Goal: Task Accomplishment & Management: Use online tool/utility

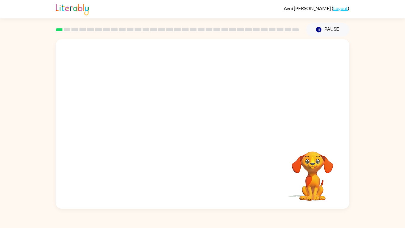
click at [142, 128] on video "Your browser must support playing .mp4 files to use Literably. Please try using…" at bounding box center [203, 89] width 294 height 100
click at [199, 127] on icon "button" at bounding box center [203, 127] width 10 height 10
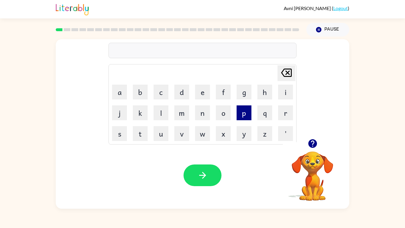
click at [246, 116] on button "p" at bounding box center [244, 112] width 15 height 15
click at [123, 90] on button "a" at bounding box center [119, 92] width 15 height 15
click at [180, 93] on button "d" at bounding box center [181, 92] width 15 height 15
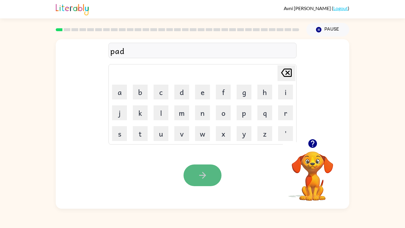
click at [194, 171] on button "button" at bounding box center [203, 175] width 38 height 22
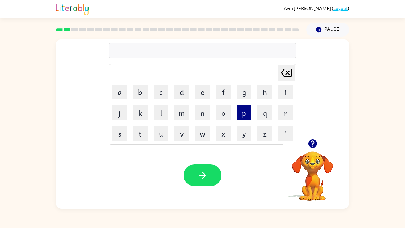
click at [244, 109] on button "p" at bounding box center [244, 112] width 15 height 15
click at [117, 96] on button "a" at bounding box center [119, 92] width 15 height 15
click at [203, 138] on button "w" at bounding box center [202, 133] width 15 height 15
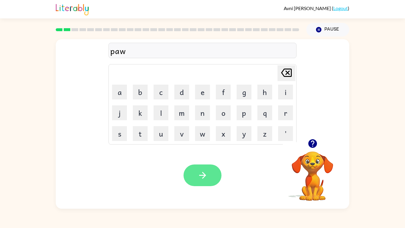
click at [201, 177] on icon "button" at bounding box center [203, 175] width 10 height 10
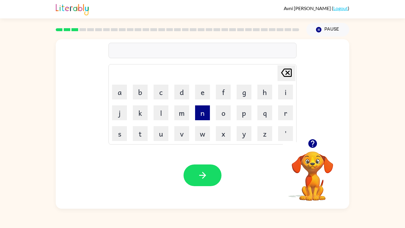
click at [201, 115] on button "n" at bounding box center [202, 112] width 15 height 15
click at [220, 115] on button "o" at bounding box center [223, 112] width 15 height 15
click at [281, 112] on button "r" at bounding box center [285, 112] width 15 height 15
click at [142, 131] on button "t" at bounding box center [140, 133] width 15 height 15
click at [264, 90] on button "h" at bounding box center [264, 92] width 15 height 15
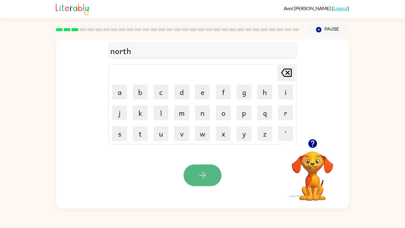
click at [193, 179] on button "button" at bounding box center [203, 175] width 38 height 22
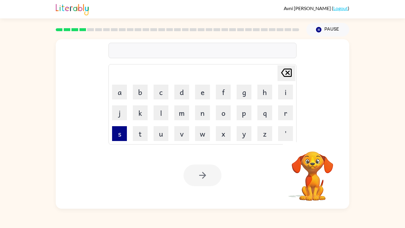
click at [118, 135] on button "s" at bounding box center [119, 133] width 15 height 15
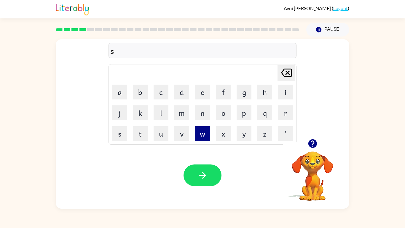
click at [198, 135] on button "w" at bounding box center [202, 133] width 15 height 15
click at [289, 91] on button "i" at bounding box center [285, 92] width 15 height 15
click at [187, 115] on button "m" at bounding box center [181, 112] width 15 height 15
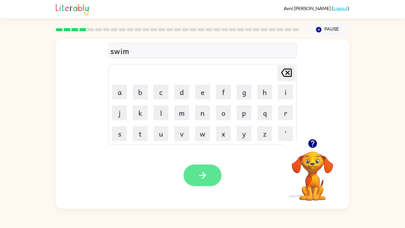
click at [202, 171] on icon "button" at bounding box center [203, 175] width 10 height 10
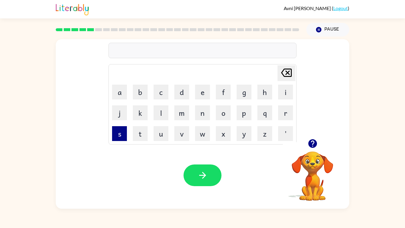
click at [117, 138] on button "s" at bounding box center [119, 133] width 15 height 15
click at [156, 96] on button "c" at bounding box center [161, 92] width 15 height 15
click at [223, 115] on button "o" at bounding box center [223, 112] width 15 height 15
click at [161, 135] on button "u" at bounding box center [161, 133] width 15 height 15
click at [141, 137] on button "t" at bounding box center [140, 133] width 15 height 15
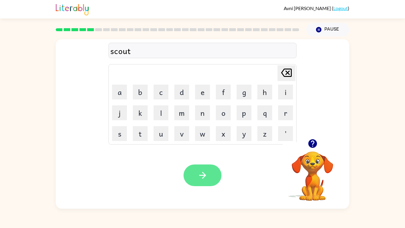
click at [209, 177] on button "button" at bounding box center [203, 175] width 38 height 22
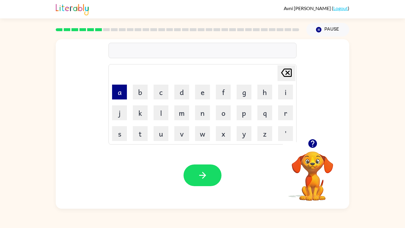
click at [117, 96] on button "a" at bounding box center [119, 92] width 15 height 15
click at [284, 92] on button "i" at bounding box center [285, 92] width 15 height 15
click at [179, 111] on button "m" at bounding box center [181, 112] width 15 height 15
click at [207, 186] on div "Your browser must support playing .mp4 files to use Literably. Please try using…" at bounding box center [203, 175] width 294 height 67
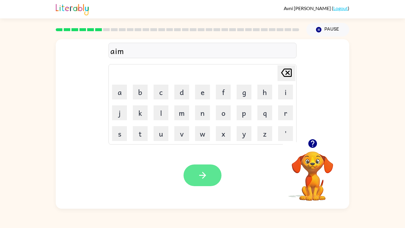
click at [204, 178] on icon "button" at bounding box center [203, 175] width 10 height 10
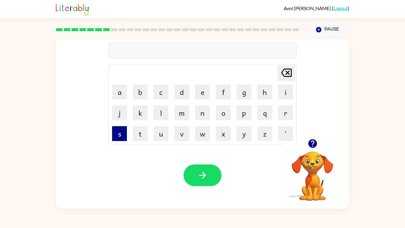
click at [120, 135] on button "s" at bounding box center [119, 133] width 15 height 15
click at [283, 112] on button "r" at bounding box center [285, 112] width 15 height 15
click at [289, 89] on button "i" at bounding box center [285, 92] width 15 height 15
click at [139, 89] on button "b" at bounding box center [140, 92] width 15 height 15
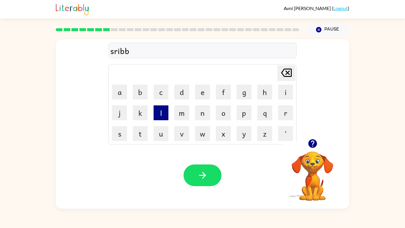
click at [157, 110] on button "l" at bounding box center [161, 112] width 15 height 15
click at [203, 90] on button "e" at bounding box center [202, 92] width 15 height 15
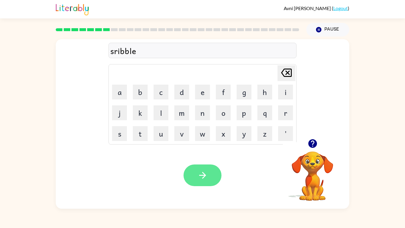
click at [205, 174] on icon "button" at bounding box center [203, 175] width 10 height 10
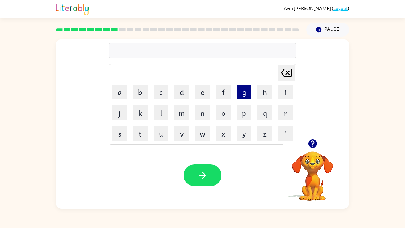
click at [240, 96] on button "g" at bounding box center [244, 92] width 15 height 15
click at [284, 112] on button "r" at bounding box center [285, 112] width 15 height 15
click at [122, 88] on button "a" at bounding box center [119, 92] width 15 height 15
click at [244, 114] on button "p" at bounding box center [244, 112] width 15 height 15
click at [261, 96] on button "h" at bounding box center [264, 92] width 15 height 15
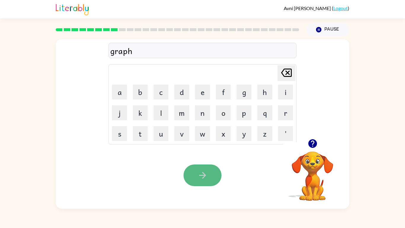
click at [215, 168] on button "button" at bounding box center [203, 175] width 38 height 22
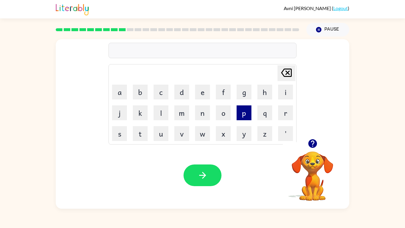
click at [245, 114] on button "p" at bounding box center [244, 112] width 15 height 15
click at [219, 110] on button "o" at bounding box center [223, 112] width 15 height 15
click at [286, 89] on button "i" at bounding box center [285, 92] width 15 height 15
click at [205, 108] on button "n" at bounding box center [202, 112] width 15 height 15
click at [141, 134] on button "t" at bounding box center [140, 133] width 15 height 15
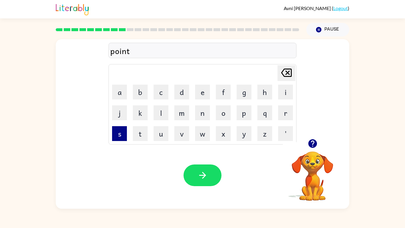
click at [126, 139] on button "s" at bounding box center [119, 133] width 15 height 15
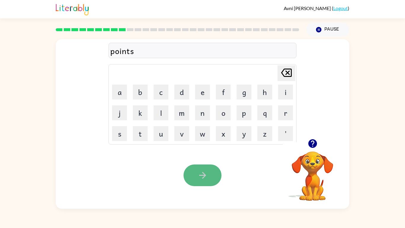
click at [196, 168] on button "button" at bounding box center [203, 175] width 38 height 22
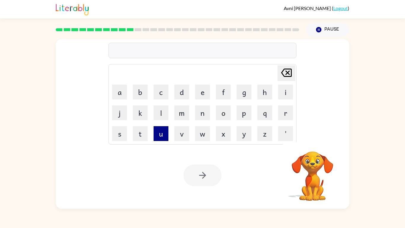
click at [159, 133] on button "u" at bounding box center [161, 133] width 15 height 15
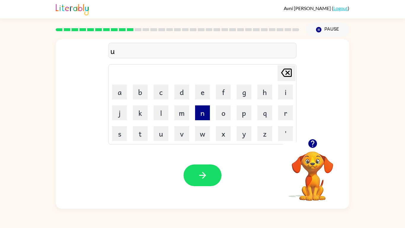
click at [198, 115] on button "n" at bounding box center [202, 112] width 15 height 15
click at [226, 88] on button "f" at bounding box center [223, 92] width 15 height 15
click at [222, 110] on button "o" at bounding box center [223, 112] width 15 height 15
click at [284, 73] on icon "Delete Delete last character input" at bounding box center [286, 73] width 14 height 14
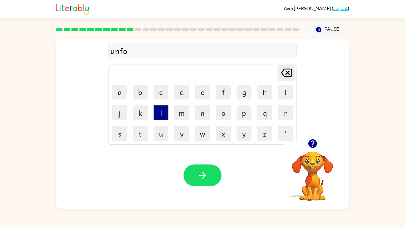
click at [162, 115] on button "l" at bounding box center [161, 112] width 15 height 15
click at [187, 95] on button "d" at bounding box center [181, 92] width 15 height 15
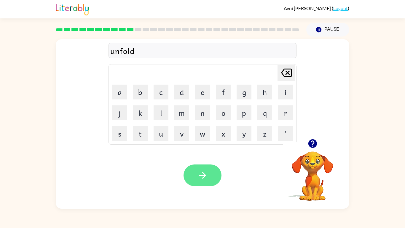
click at [195, 173] on button "button" at bounding box center [203, 175] width 38 height 22
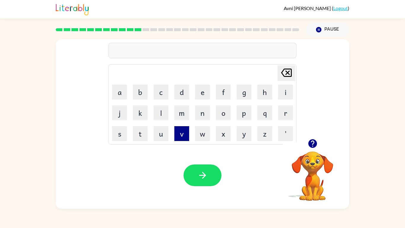
click at [178, 133] on button "v" at bounding box center [181, 133] width 15 height 15
click at [217, 116] on button "o" at bounding box center [223, 112] width 15 height 15
click at [143, 129] on button "t" at bounding box center [140, 133] width 15 height 15
click at [201, 97] on button "e" at bounding box center [202, 92] width 15 height 15
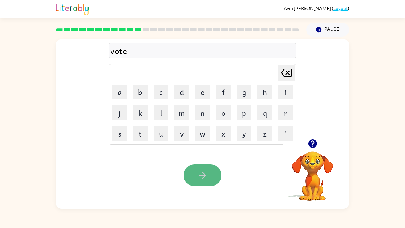
click at [205, 165] on button "button" at bounding box center [203, 175] width 38 height 22
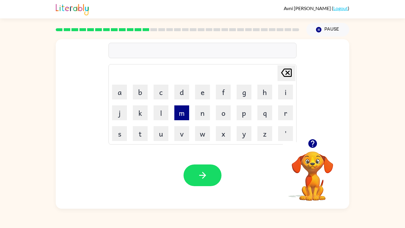
click at [185, 116] on button "m" at bounding box center [181, 112] width 15 height 15
click at [291, 90] on button "i" at bounding box center [285, 92] width 15 height 15
click at [118, 134] on button "s" at bounding box center [119, 133] width 15 height 15
click at [142, 133] on button "t" at bounding box center [140, 133] width 15 height 15
click at [120, 89] on button "a" at bounding box center [119, 92] width 15 height 15
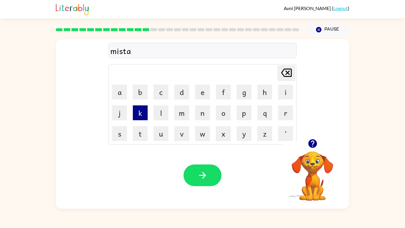
click at [142, 115] on button "k" at bounding box center [140, 112] width 15 height 15
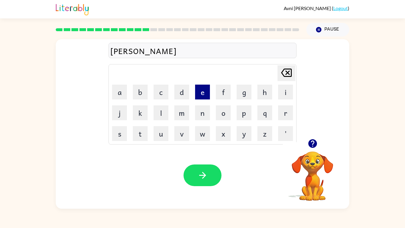
click at [201, 90] on button "e" at bounding box center [202, 92] width 15 height 15
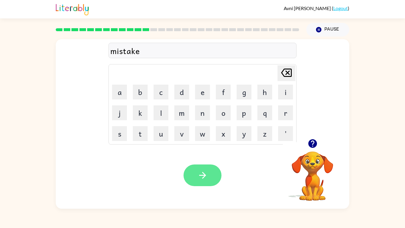
click at [199, 167] on button "button" at bounding box center [203, 175] width 38 height 22
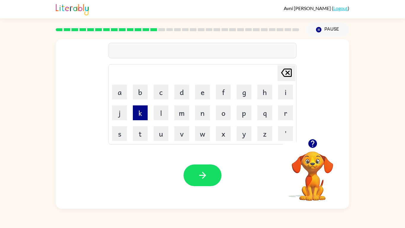
click at [141, 106] on button "k" at bounding box center [140, 112] width 15 height 15
click at [287, 90] on button "i" at bounding box center [285, 92] width 15 height 15
click at [202, 109] on button "n" at bounding box center [202, 112] width 15 height 15
click at [187, 92] on button "d" at bounding box center [181, 92] width 15 height 15
click at [162, 113] on button "l" at bounding box center [161, 112] width 15 height 15
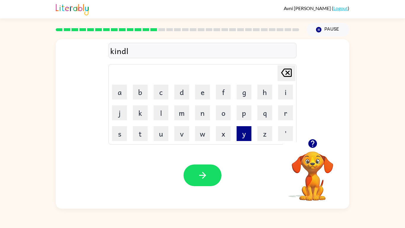
click at [243, 137] on button "y" at bounding box center [244, 133] width 15 height 15
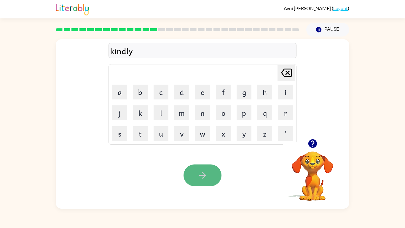
click at [198, 178] on icon "button" at bounding box center [203, 175] width 10 height 10
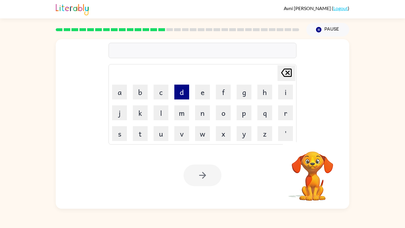
click at [181, 95] on button "d" at bounding box center [181, 92] width 15 height 15
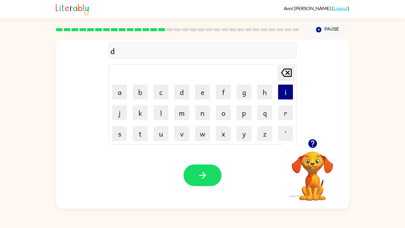
click at [286, 88] on button "i" at bounding box center [285, 92] width 15 height 15
click at [162, 116] on button "l" at bounding box center [161, 112] width 15 height 15
click at [123, 88] on button "a" at bounding box center [119, 92] width 15 height 15
click at [243, 136] on button "y" at bounding box center [244, 133] width 15 height 15
click at [189, 187] on div "Your browser must support playing .mp4 files to use Literably. Please try using…" at bounding box center [203, 175] width 294 height 67
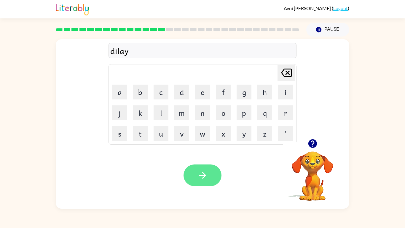
click at [195, 182] on button "button" at bounding box center [203, 175] width 38 height 22
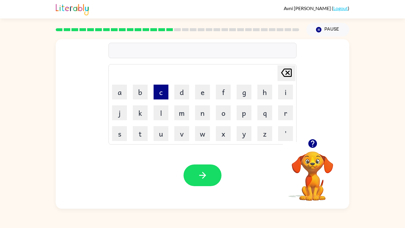
click at [164, 93] on button "c" at bounding box center [161, 92] width 15 height 15
click at [224, 114] on button "o" at bounding box center [223, 112] width 15 height 15
click at [289, 110] on button "r" at bounding box center [285, 112] width 15 height 15
click at [188, 90] on button "d" at bounding box center [181, 92] width 15 height 15
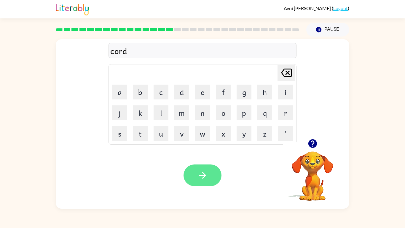
click at [209, 174] on button "button" at bounding box center [203, 175] width 38 height 22
click at [192, 174] on button "button" at bounding box center [203, 175] width 38 height 22
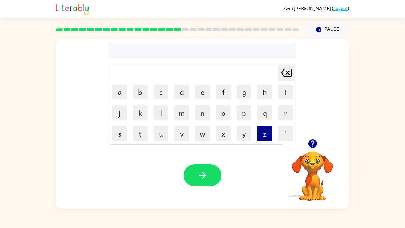
click at [264, 135] on button "z" at bounding box center [264, 133] width 15 height 15
click at [284, 97] on button "i" at bounding box center [285, 92] width 15 height 15
click at [241, 117] on button "p" at bounding box center [244, 112] width 15 height 15
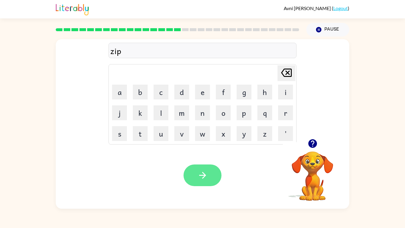
click at [211, 169] on button "button" at bounding box center [203, 175] width 38 height 22
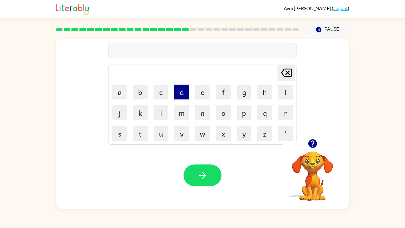
click at [186, 91] on button "d" at bounding box center [181, 92] width 15 height 15
click at [281, 118] on button "r" at bounding box center [285, 112] width 15 height 15
click at [225, 110] on button "o" at bounding box center [223, 112] width 15 height 15
click at [240, 112] on button "p" at bounding box center [244, 112] width 15 height 15
click at [285, 90] on button "i" at bounding box center [285, 92] width 15 height 15
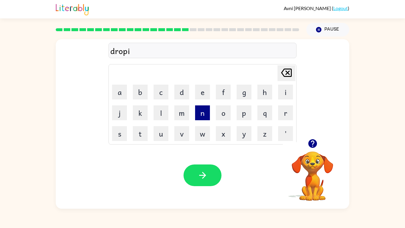
click at [209, 109] on button "n" at bounding box center [202, 112] width 15 height 15
click at [241, 92] on button "g" at bounding box center [244, 92] width 15 height 15
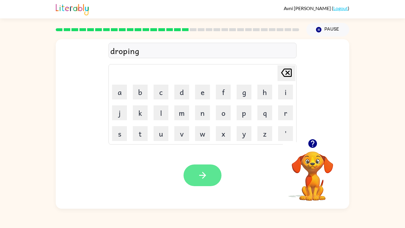
click at [202, 174] on icon "button" at bounding box center [203, 175] width 10 height 10
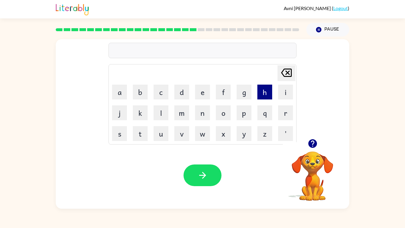
click at [258, 98] on button "h" at bounding box center [264, 92] width 15 height 15
click at [207, 89] on button "e" at bounding box center [202, 92] width 15 height 15
click at [283, 109] on button "r" at bounding box center [285, 112] width 15 height 15
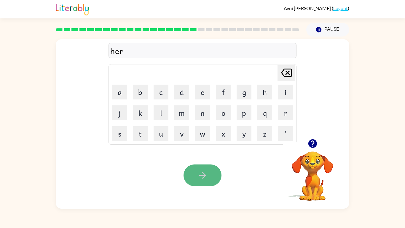
click at [195, 167] on button "button" at bounding box center [203, 175] width 38 height 22
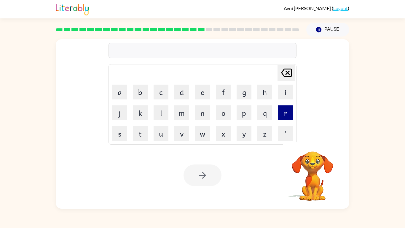
click at [287, 114] on button "r" at bounding box center [285, 112] width 15 height 15
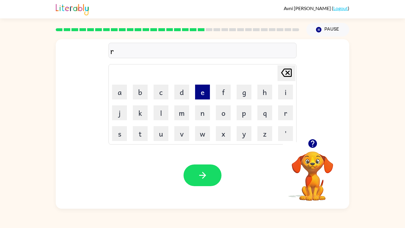
click at [199, 98] on button "e" at bounding box center [202, 92] width 15 height 15
click at [125, 96] on button "a" at bounding box center [119, 92] width 15 height 15
click at [162, 98] on button "c" at bounding box center [161, 92] width 15 height 15
click at [267, 96] on button "h" at bounding box center [264, 92] width 15 height 15
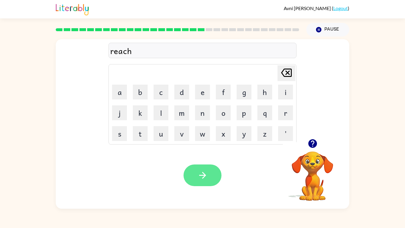
click at [197, 179] on button "button" at bounding box center [203, 175] width 38 height 22
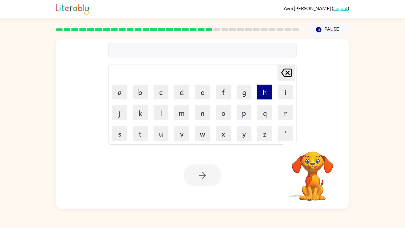
click at [263, 97] on button "h" at bounding box center [264, 92] width 15 height 15
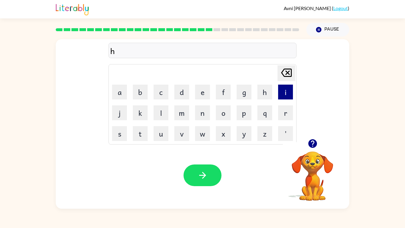
click at [290, 98] on button "i" at bounding box center [285, 92] width 15 height 15
click at [201, 114] on button "n" at bounding box center [202, 112] width 15 height 15
click at [135, 130] on button "t" at bounding box center [140, 133] width 15 height 15
click at [200, 91] on button "e" at bounding box center [202, 92] width 15 height 15
click at [182, 90] on button "d" at bounding box center [181, 92] width 15 height 15
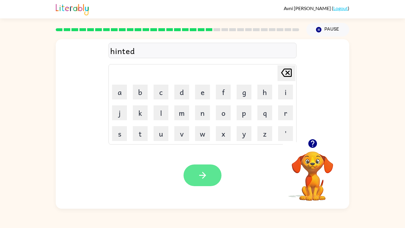
click at [210, 178] on button "button" at bounding box center [203, 175] width 38 height 22
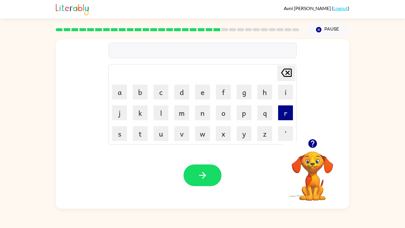
click at [280, 112] on button "r" at bounding box center [285, 112] width 15 height 15
click at [285, 98] on button "i" at bounding box center [285, 92] width 15 height 15
click at [163, 91] on button "c" at bounding box center [161, 92] width 15 height 15
click at [198, 95] on button "e" at bounding box center [202, 92] width 15 height 15
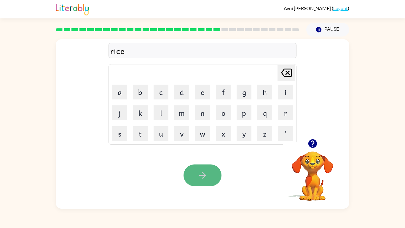
click at [195, 177] on button "button" at bounding box center [203, 175] width 38 height 22
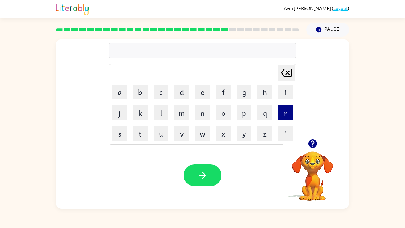
click at [282, 115] on button "r" at bounding box center [285, 112] width 15 height 15
click at [117, 90] on button "a" at bounding box center [119, 92] width 15 height 15
click at [286, 92] on button "i" at bounding box center [285, 92] width 15 height 15
click at [198, 108] on button "n" at bounding box center [202, 112] width 15 height 15
click at [166, 88] on button "c" at bounding box center [161, 92] width 15 height 15
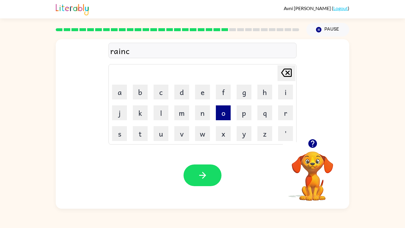
click at [222, 117] on button "o" at bounding box center [223, 112] width 15 height 15
click at [120, 92] on button "a" at bounding box center [119, 92] width 15 height 15
click at [139, 128] on button "t" at bounding box center [140, 133] width 15 height 15
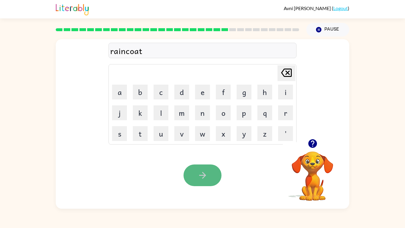
click at [201, 165] on button "button" at bounding box center [203, 175] width 38 height 22
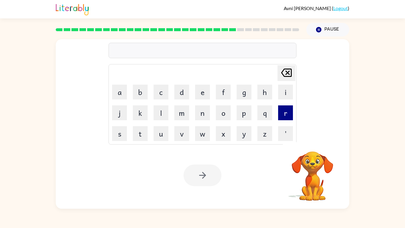
click at [287, 109] on button "r" at bounding box center [285, 112] width 15 height 15
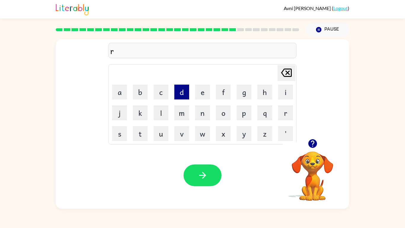
click at [180, 92] on button "d" at bounding box center [181, 92] width 15 height 15
click at [198, 91] on button "e" at bounding box center [202, 92] width 15 height 15
click at [288, 73] on icon at bounding box center [286, 73] width 11 height 8
click at [205, 96] on button "e" at bounding box center [202, 92] width 15 height 15
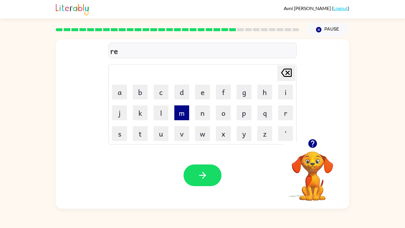
click at [182, 112] on button "m" at bounding box center [181, 112] width 15 height 15
click at [119, 92] on button "a" at bounding box center [119, 92] width 15 height 15
click at [287, 109] on button "r" at bounding box center [285, 112] width 15 height 15
click at [145, 109] on button "k" at bounding box center [140, 112] width 15 height 15
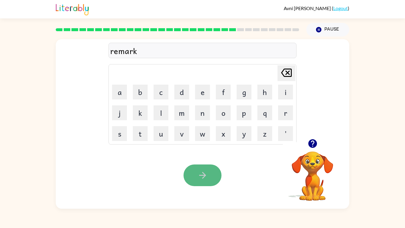
click at [212, 183] on button "button" at bounding box center [203, 175] width 38 height 22
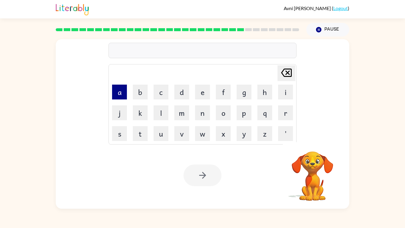
click at [117, 89] on button "a" at bounding box center [119, 92] width 15 height 15
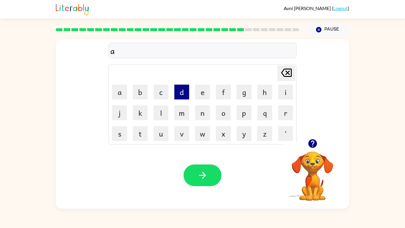
click at [181, 99] on button "d" at bounding box center [181, 92] width 15 height 15
click at [187, 132] on button "v" at bounding box center [181, 133] width 15 height 15
click at [119, 89] on button "a" at bounding box center [119, 92] width 15 height 15
click at [201, 114] on button "n" at bounding box center [202, 112] width 15 height 15
click at [155, 92] on button "c" at bounding box center [161, 92] width 15 height 15
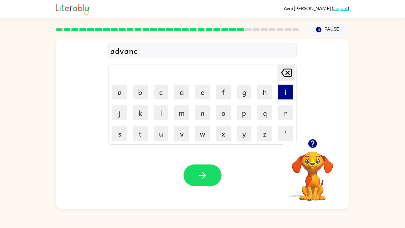
click at [289, 93] on button "i" at bounding box center [285, 92] width 15 height 15
click at [202, 108] on button "n" at bounding box center [202, 112] width 15 height 15
click at [240, 93] on button "g" at bounding box center [244, 92] width 15 height 15
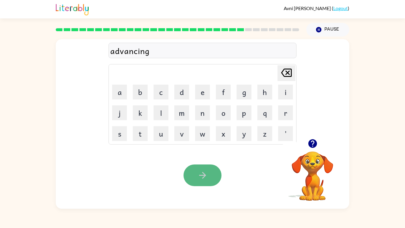
click at [204, 185] on button "button" at bounding box center [203, 175] width 38 height 22
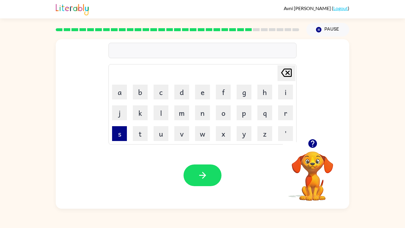
click at [119, 136] on button "s" at bounding box center [119, 133] width 15 height 15
click at [164, 134] on button "u" at bounding box center [161, 133] width 15 height 15
click at [201, 109] on button "n" at bounding box center [202, 112] width 15 height 15
click at [163, 106] on button "l" at bounding box center [161, 112] width 15 height 15
click at [288, 95] on button "i" at bounding box center [285, 92] width 15 height 15
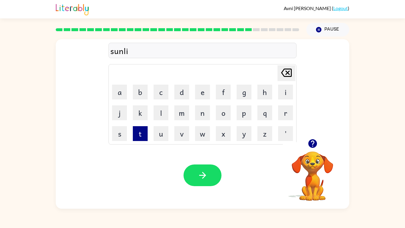
click at [140, 140] on button "t" at bounding box center [140, 133] width 15 height 15
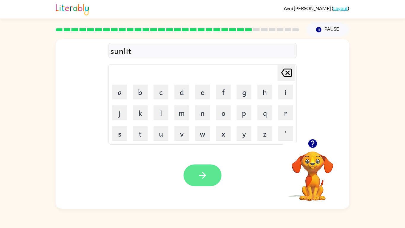
click at [190, 173] on button "button" at bounding box center [203, 175] width 38 height 22
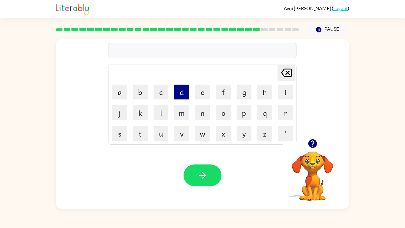
click at [180, 87] on button "d" at bounding box center [181, 92] width 15 height 15
click at [286, 94] on button "i" at bounding box center [285, 92] width 15 height 15
click at [122, 130] on button "s" at bounding box center [119, 133] width 15 height 15
click at [160, 91] on button "c" at bounding box center [161, 92] width 15 height 15
click at [217, 119] on button "o" at bounding box center [223, 112] width 15 height 15
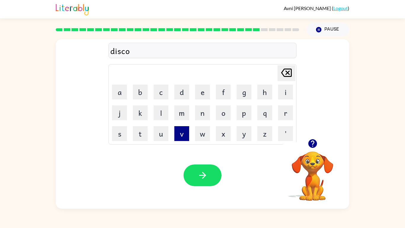
click at [184, 136] on button "v" at bounding box center [181, 133] width 15 height 15
click at [206, 98] on button "e" at bounding box center [202, 92] width 15 height 15
click at [279, 108] on button "r" at bounding box center [285, 112] width 15 height 15
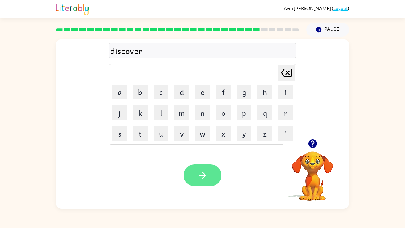
click at [193, 180] on button "button" at bounding box center [203, 175] width 38 height 22
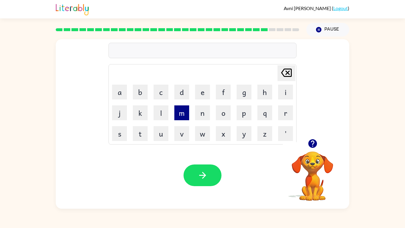
click at [176, 115] on button "m" at bounding box center [181, 112] width 15 height 15
click at [216, 113] on button "o" at bounding box center [223, 112] width 15 height 15
click at [122, 85] on button "a" at bounding box center [119, 92] width 15 height 15
click at [203, 115] on button "n" at bounding box center [202, 112] width 15 height 15
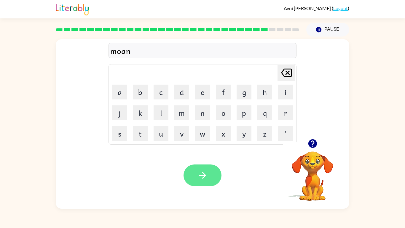
click at [202, 169] on button "button" at bounding box center [203, 175] width 38 height 22
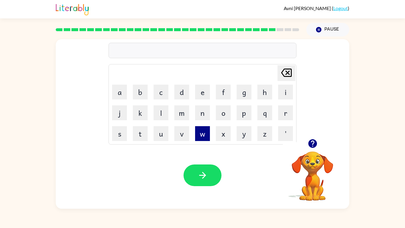
click at [204, 129] on button "w" at bounding box center [202, 133] width 15 height 15
click at [262, 86] on button "h" at bounding box center [264, 92] width 15 height 15
click at [198, 94] on button "e" at bounding box center [202, 92] width 15 height 15
click at [165, 107] on button "l" at bounding box center [161, 112] width 15 height 15
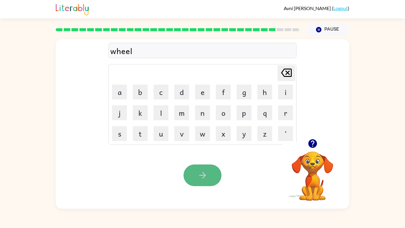
click at [211, 179] on button "button" at bounding box center [203, 175] width 38 height 22
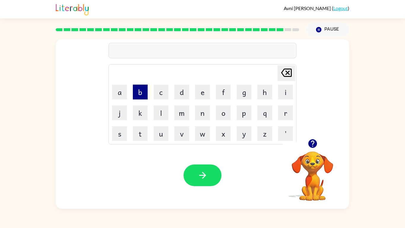
click at [139, 91] on button "b" at bounding box center [140, 92] width 15 height 15
click at [200, 98] on button "e" at bounding box center [202, 92] width 15 height 15
click at [209, 110] on button "n" at bounding box center [202, 112] width 15 height 15
click at [141, 133] on button "t" at bounding box center [140, 133] width 15 height 15
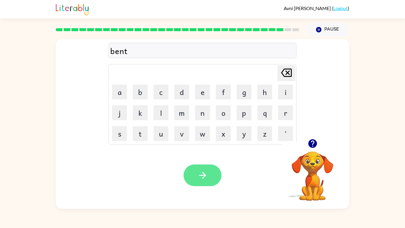
click at [206, 183] on button "button" at bounding box center [203, 175] width 38 height 22
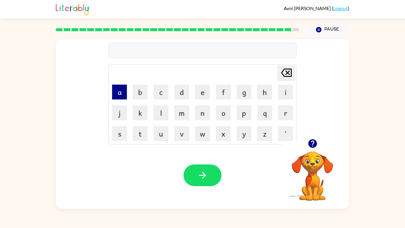
click at [120, 90] on button "a" at bounding box center [119, 92] width 15 height 15
click at [218, 85] on button "f" at bounding box center [223, 92] width 15 height 15
click at [139, 131] on button "t" at bounding box center [140, 133] width 15 height 15
click at [203, 95] on button "e" at bounding box center [202, 92] width 15 height 15
click at [279, 115] on button "r" at bounding box center [285, 112] width 15 height 15
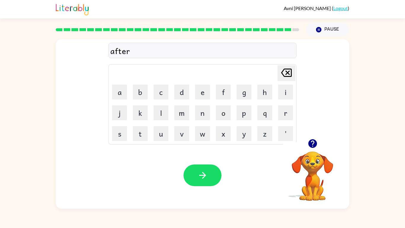
click at [195, 109] on td "n" at bounding box center [203, 113] width 20 height 20
click at [201, 109] on button "n" at bounding box center [202, 112] width 15 height 15
click at [221, 117] on button "o" at bounding box center [223, 112] width 15 height 15
click at [208, 115] on button "n" at bounding box center [202, 112] width 15 height 15
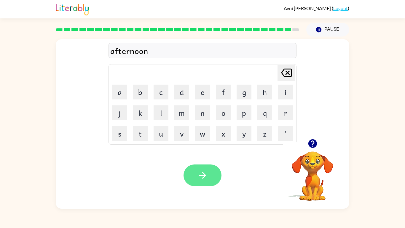
click at [211, 170] on button "button" at bounding box center [203, 175] width 38 height 22
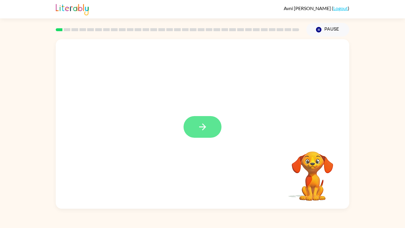
click at [211, 130] on button "button" at bounding box center [203, 127] width 38 height 22
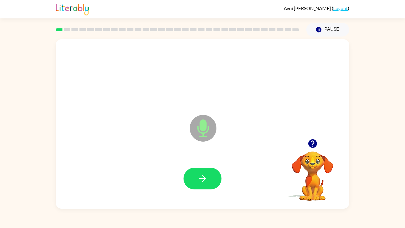
click at [199, 129] on icon "Microphone The Microphone is here when it is your turn to talk" at bounding box center [232, 135] width 89 height 44
click at [210, 171] on button "button" at bounding box center [203, 179] width 38 height 22
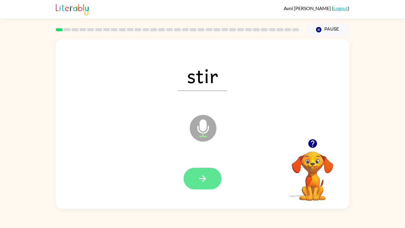
click at [209, 173] on button "button" at bounding box center [203, 179] width 38 height 22
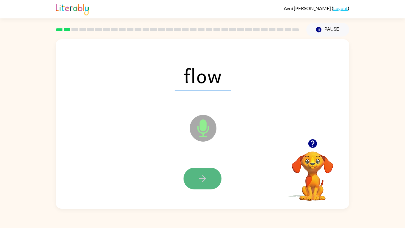
click at [209, 170] on button "button" at bounding box center [203, 179] width 38 height 22
click at [199, 175] on icon "button" at bounding box center [203, 178] width 10 height 10
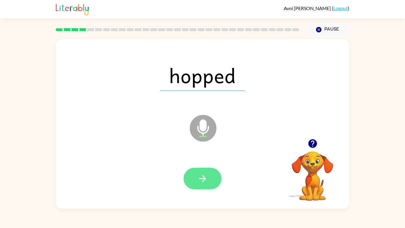
click at [212, 179] on button "button" at bounding box center [203, 179] width 38 height 22
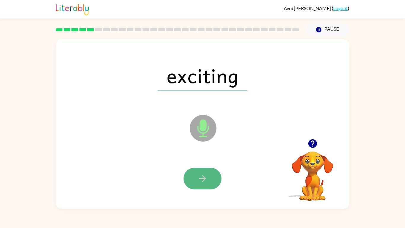
click at [206, 174] on icon "button" at bounding box center [203, 178] width 10 height 10
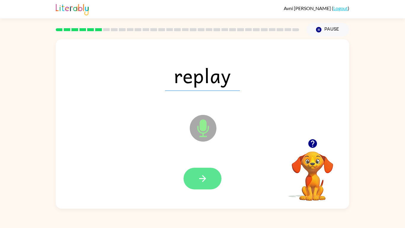
click at [202, 177] on icon "button" at bounding box center [203, 178] width 10 height 10
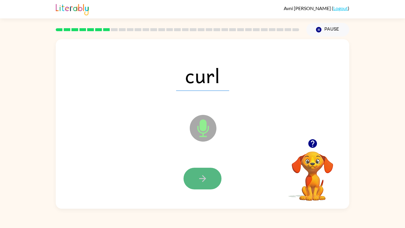
click at [196, 181] on button "button" at bounding box center [203, 179] width 38 height 22
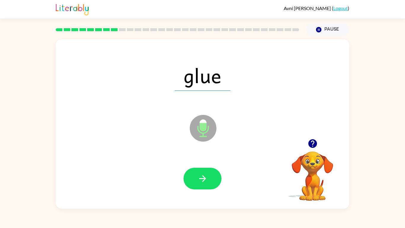
click at [211, 174] on button "button" at bounding box center [203, 179] width 38 height 22
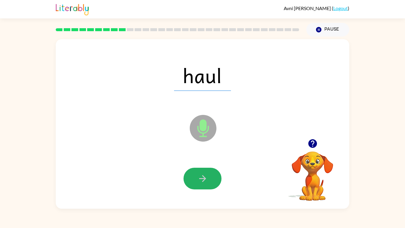
click at [200, 176] on icon "button" at bounding box center [203, 178] width 10 height 10
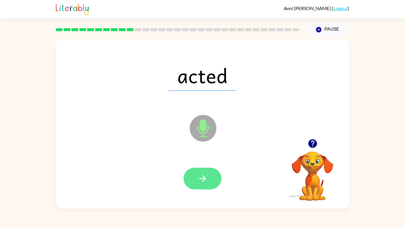
click at [206, 177] on icon "button" at bounding box center [203, 178] width 10 height 10
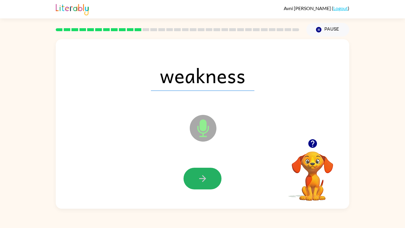
click at [202, 183] on icon "button" at bounding box center [203, 178] width 10 height 10
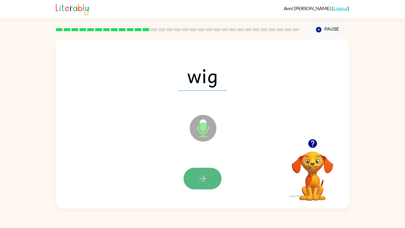
click at [205, 176] on icon "button" at bounding box center [203, 178] width 10 height 10
click at [205, 175] on icon "button" at bounding box center [203, 178] width 10 height 10
click at [204, 176] on icon "button" at bounding box center [203, 178] width 10 height 10
click at [204, 177] on icon "button" at bounding box center [202, 178] width 7 height 7
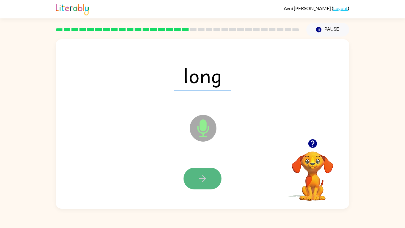
click at [209, 176] on button "button" at bounding box center [203, 179] width 38 height 22
click at [211, 174] on button "button" at bounding box center [203, 179] width 38 height 22
click at [208, 178] on button "button" at bounding box center [203, 179] width 38 height 22
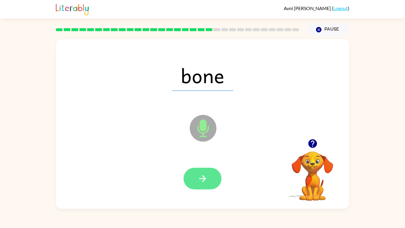
click at [208, 176] on icon "button" at bounding box center [203, 178] width 10 height 10
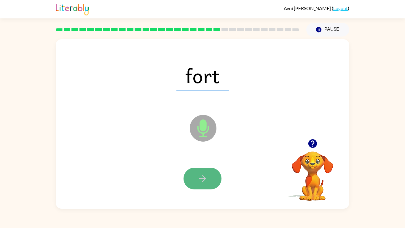
click at [213, 176] on button "button" at bounding box center [203, 179] width 38 height 22
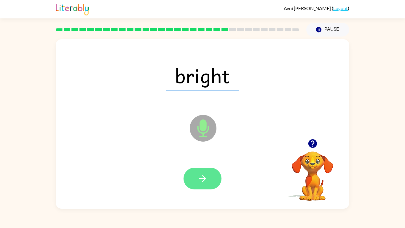
click at [204, 178] on icon "button" at bounding box center [202, 178] width 7 height 7
click at [212, 183] on button "button" at bounding box center [203, 179] width 38 height 22
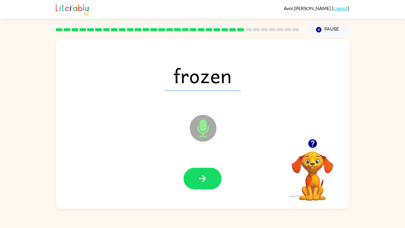
click at [201, 174] on icon "button" at bounding box center [203, 178] width 10 height 10
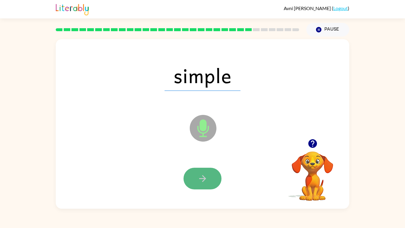
click at [210, 173] on button "button" at bounding box center [203, 179] width 38 height 22
click at [204, 185] on button "button" at bounding box center [203, 179] width 38 height 22
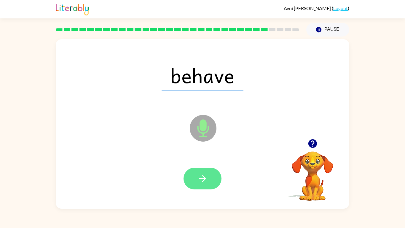
click at [209, 179] on button "button" at bounding box center [203, 179] width 38 height 22
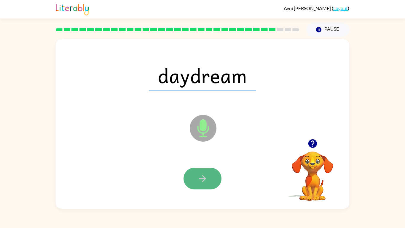
click at [212, 176] on button "button" at bounding box center [203, 179] width 38 height 22
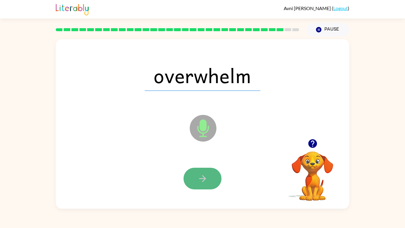
click at [218, 177] on button "button" at bounding box center [203, 179] width 38 height 22
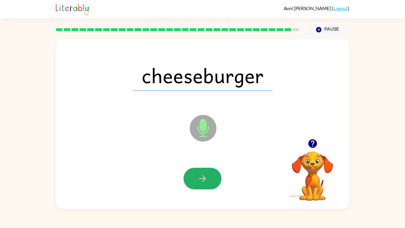
click at [214, 179] on button "button" at bounding box center [203, 179] width 38 height 22
